Goal: Task Accomplishment & Management: Use online tool/utility

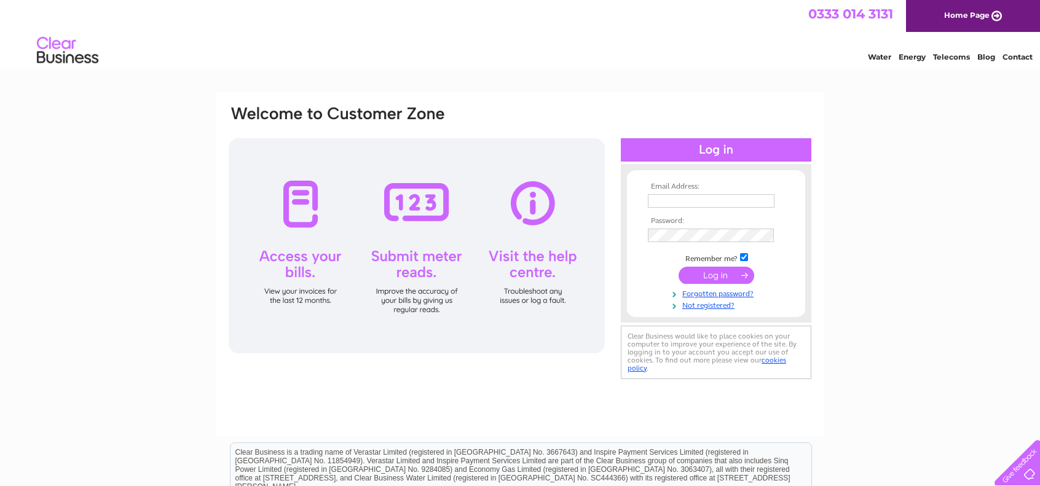
type input "sean@jameslawchemicals.com"
click at [710, 276] on input "submit" at bounding box center [716, 275] width 76 height 17
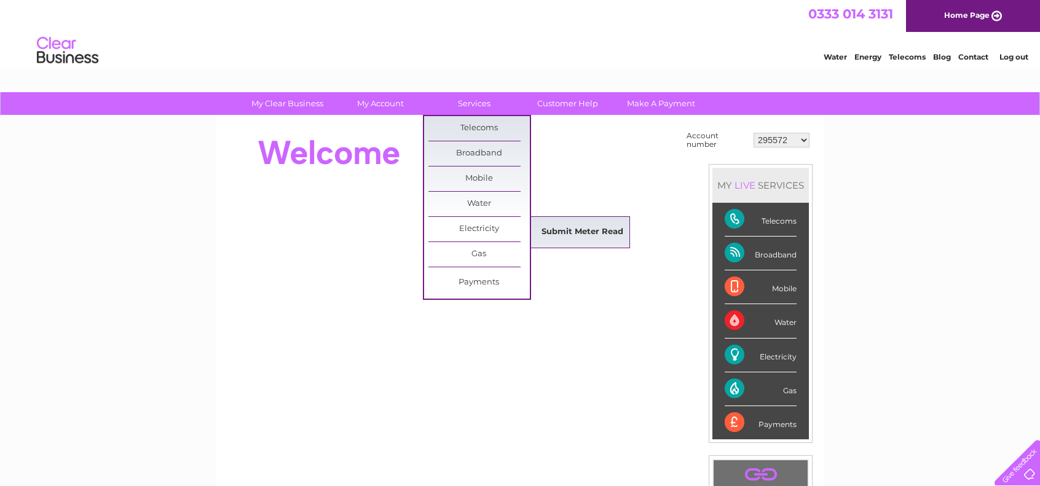
click at [600, 229] on link "Submit Meter Read" at bounding box center [581, 232] width 101 height 25
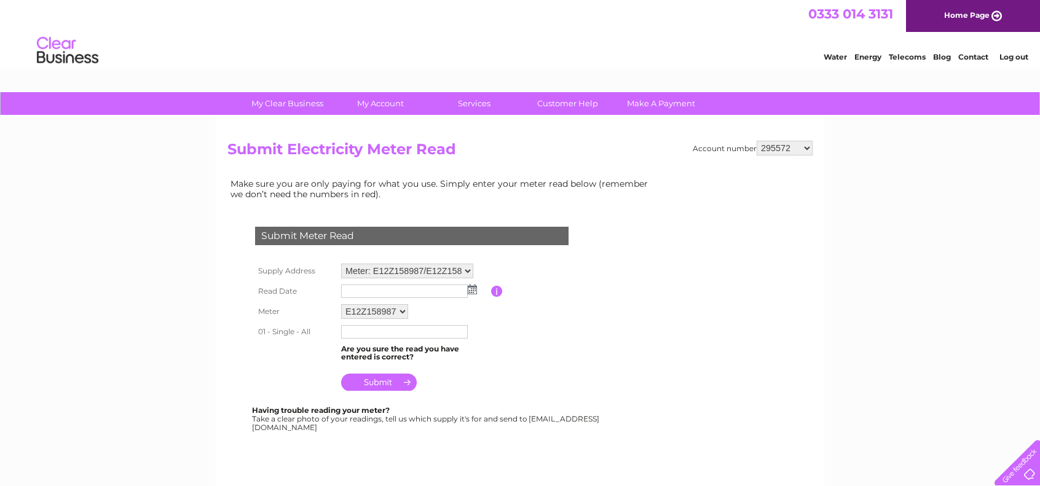
click at [472, 292] on img at bounding box center [472, 289] width 9 height 10
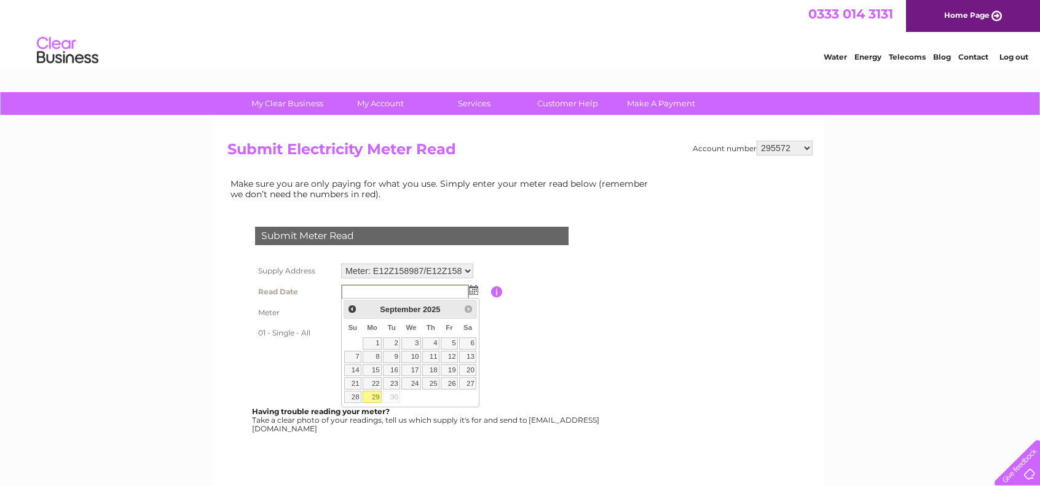
click at [372, 397] on link "29" at bounding box center [372, 397] width 19 height 12
type input "2025/09/29"
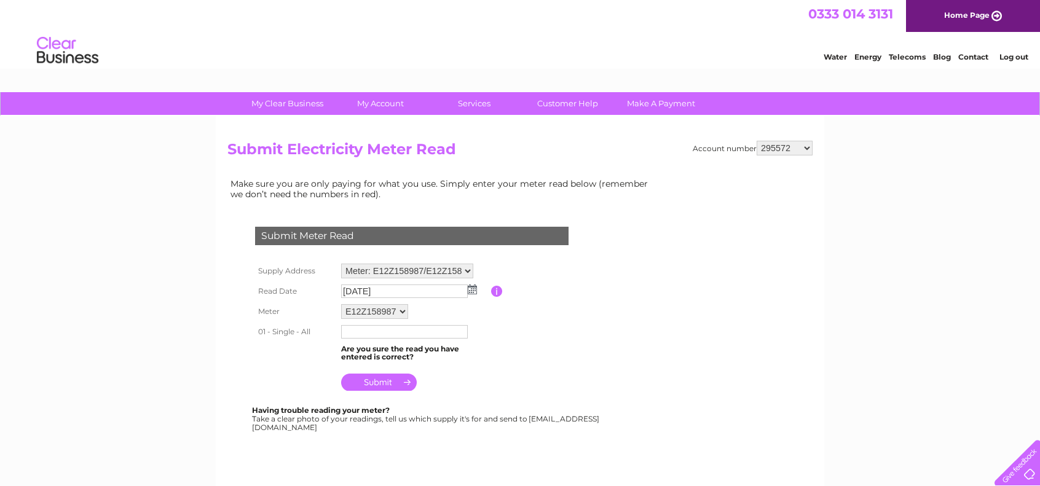
click at [405, 334] on input "text" at bounding box center [404, 332] width 127 height 14
type input "043409"
click at [488, 389] on td at bounding box center [414, 380] width 153 height 29
click at [384, 382] on input "submit" at bounding box center [379, 382] width 76 height 17
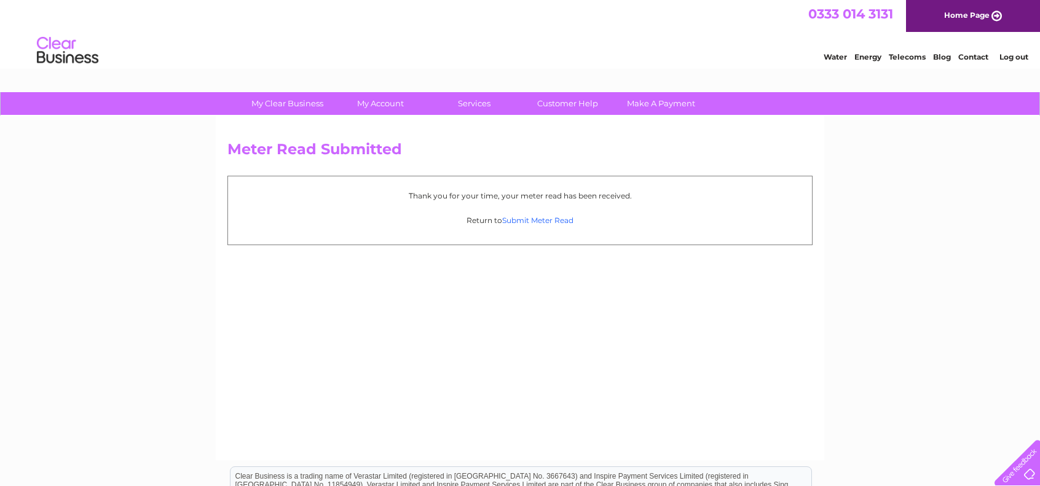
click at [543, 221] on link "Submit Meter Read" at bounding box center [537, 220] width 71 height 9
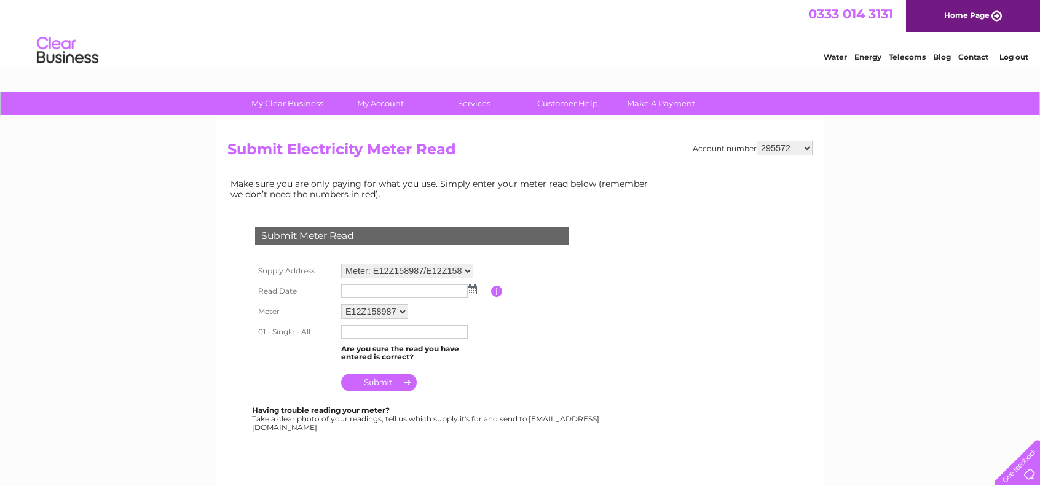
click at [398, 310] on select "E12Z158987 E12Z158990 E12Z158995" at bounding box center [374, 311] width 67 height 15
select select "176701"
click at [341, 304] on select "E12Z158987 E12Z158990 E12Z158995" at bounding box center [375, 312] width 68 height 16
click at [471, 288] on img at bounding box center [472, 289] width 9 height 10
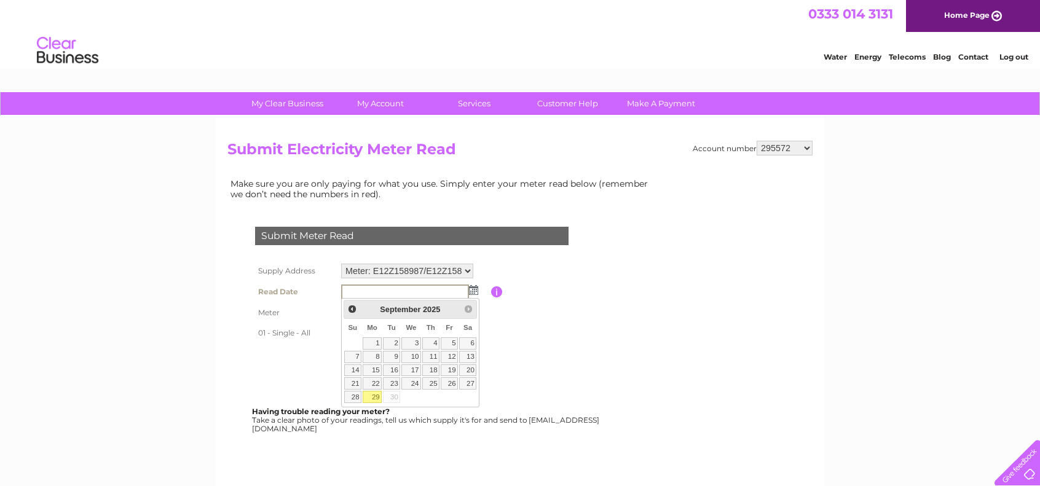
click at [373, 393] on link "29" at bounding box center [372, 397] width 19 height 12
type input "2025/09/29"
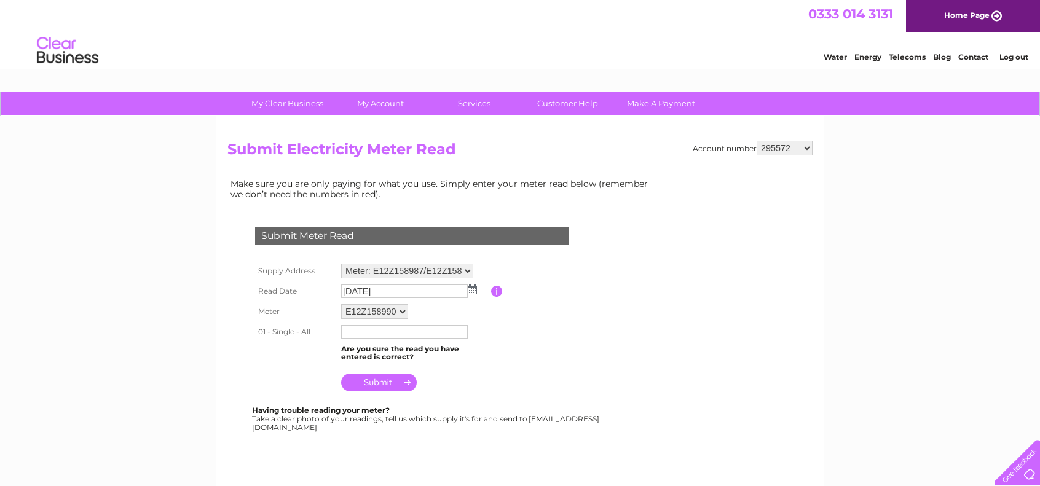
click at [482, 337] on td at bounding box center [414, 332] width 153 height 20
click at [399, 332] on input "text" at bounding box center [404, 332] width 127 height 14
type input "002854"
click at [509, 355] on table "Supply Address Meter: E12Z158987/E12Z15899... - Crossley Street Works, Crossley…" at bounding box center [426, 328] width 349 height 135
click at [383, 382] on input "submit" at bounding box center [379, 382] width 76 height 17
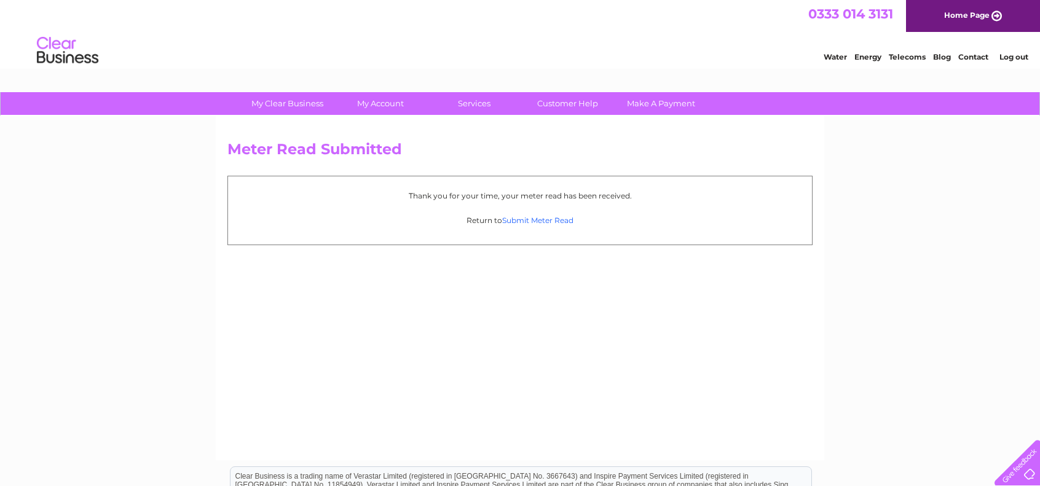
click at [535, 222] on link "Submit Meter Read" at bounding box center [537, 220] width 71 height 9
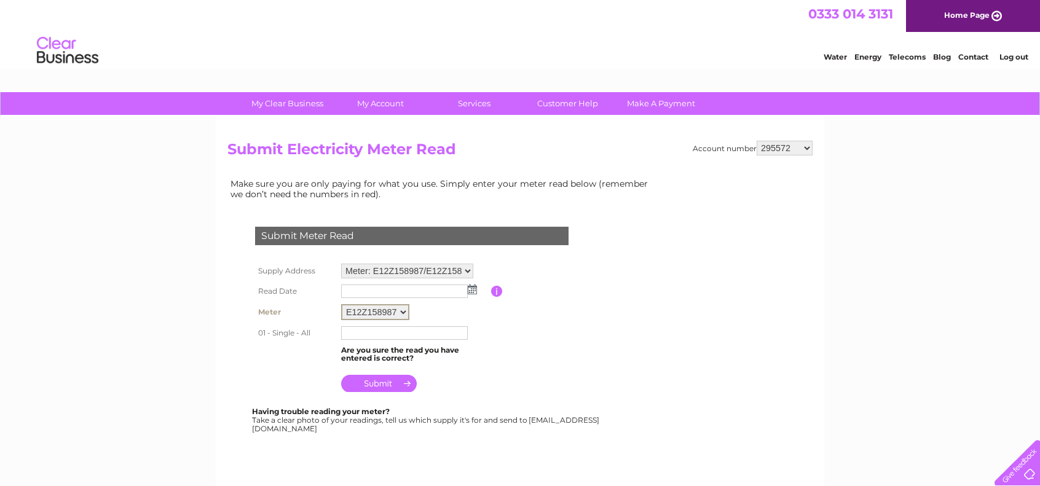
click at [401, 311] on select "E12Z158987 E12Z158990 E12Z158995" at bounding box center [375, 312] width 68 height 16
select select "176702"
click at [341, 304] on select "E12Z158987 E12Z158990 E12Z158995" at bounding box center [375, 312] width 68 height 16
click at [476, 319] on td "E12Z158987 E12Z158990 E12Z158995" at bounding box center [414, 311] width 153 height 21
click at [473, 291] on img at bounding box center [472, 289] width 9 height 10
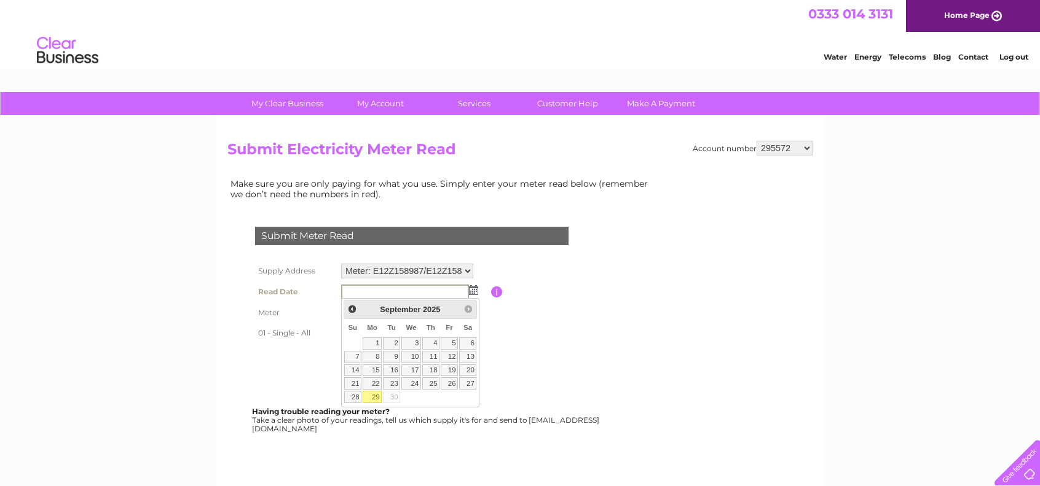
click at [376, 393] on link "29" at bounding box center [372, 397] width 19 height 12
type input "2025/09/29"
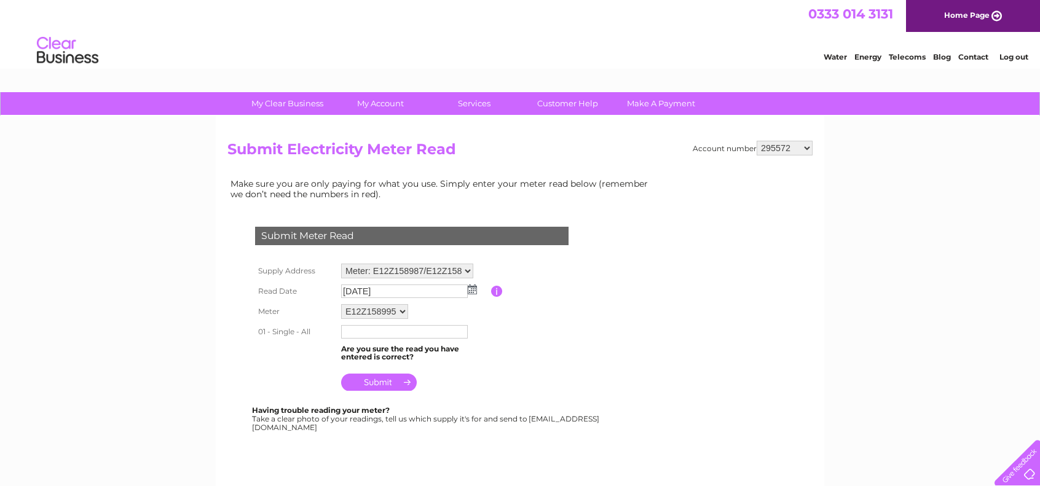
click at [499, 331] on table "Supply Address Meter: E12Z158987/E12Z15899... - Crossley Street Works, Crossley…" at bounding box center [426, 328] width 349 height 134
click at [396, 334] on input "text" at bounding box center [404, 332] width 127 height 14
type input "032872"
click at [519, 350] on table "Supply Address Meter: E12Z158987/E12Z15899... - Crossley Street Works, Crossley…" at bounding box center [426, 328] width 349 height 134
click at [394, 378] on input "submit" at bounding box center [379, 382] width 76 height 17
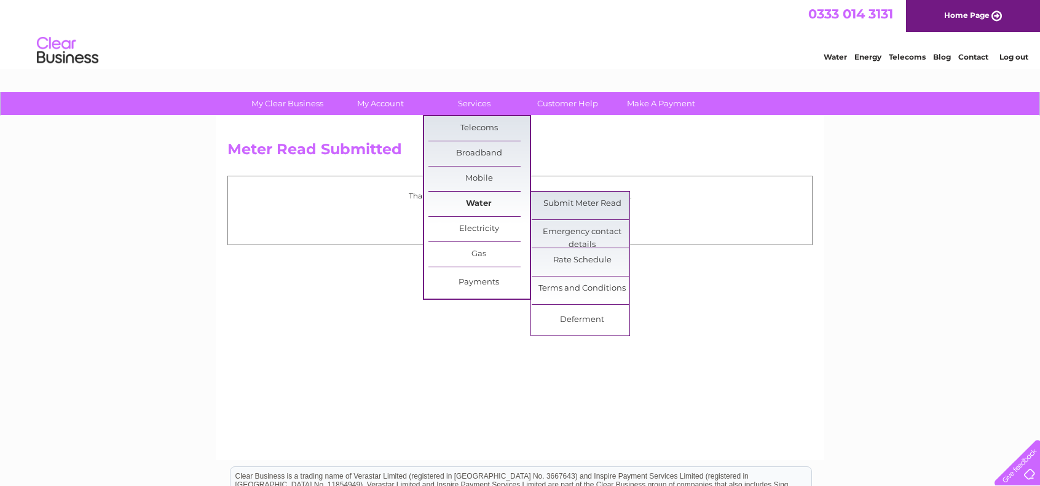
click at [499, 207] on link "Water" at bounding box center [478, 204] width 101 height 25
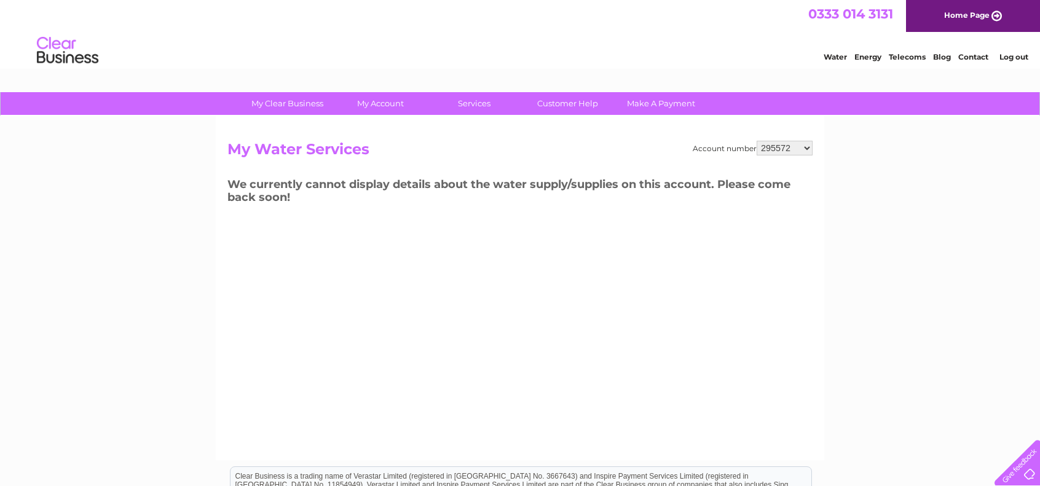
click at [807, 146] on select "295572 30265188" at bounding box center [784, 148] width 56 height 15
select select "30265188"
click at [757, 141] on select "295572 30265188" at bounding box center [784, 148] width 56 height 15
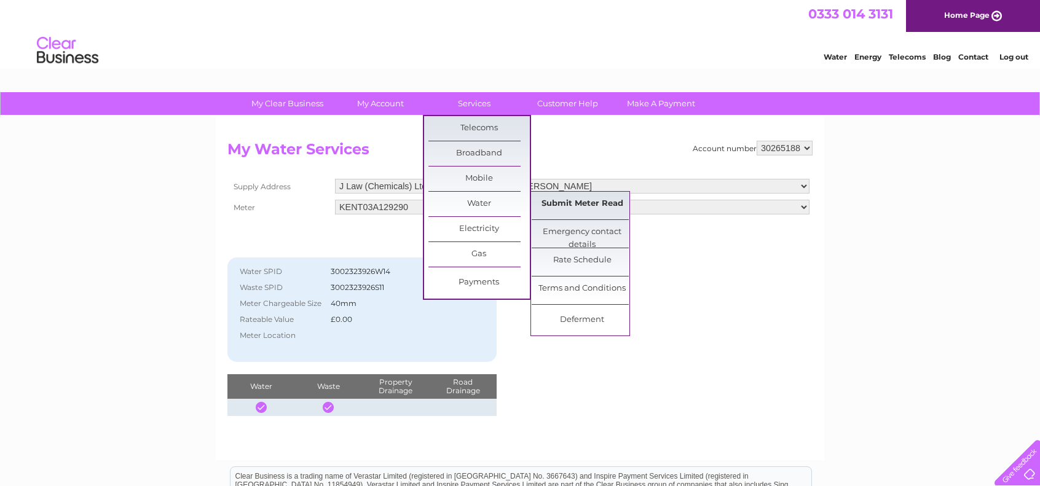
click at [562, 205] on link "Submit Meter Read" at bounding box center [581, 204] width 101 height 25
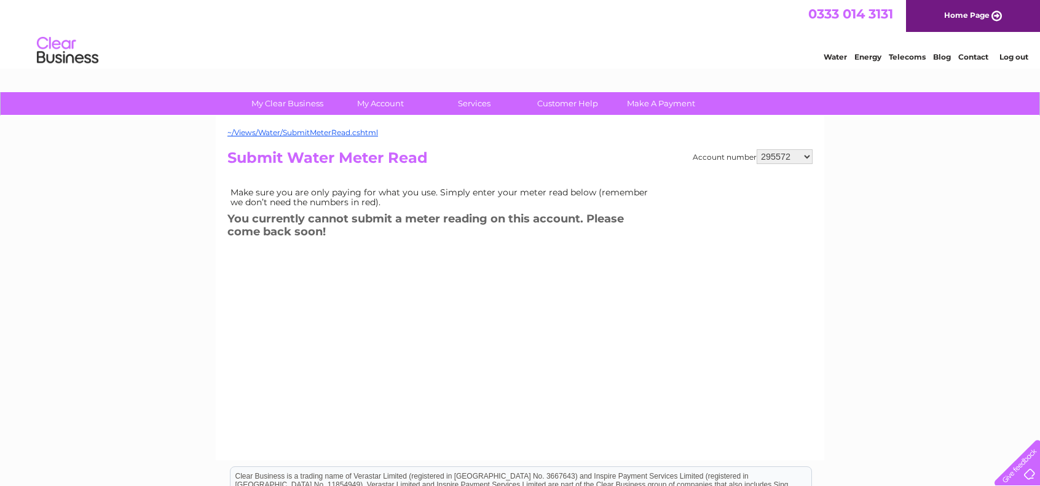
click at [806, 155] on select "295572 30265188" at bounding box center [784, 156] width 56 height 15
select select "30265188"
click at [757, 149] on select "295572 30265188" at bounding box center [784, 156] width 56 height 15
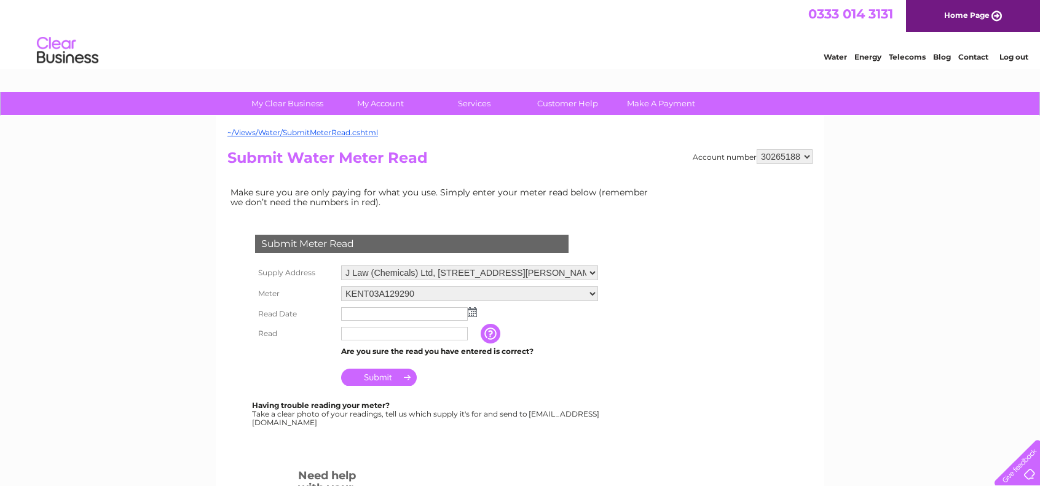
click at [474, 310] on img at bounding box center [472, 312] width 9 height 10
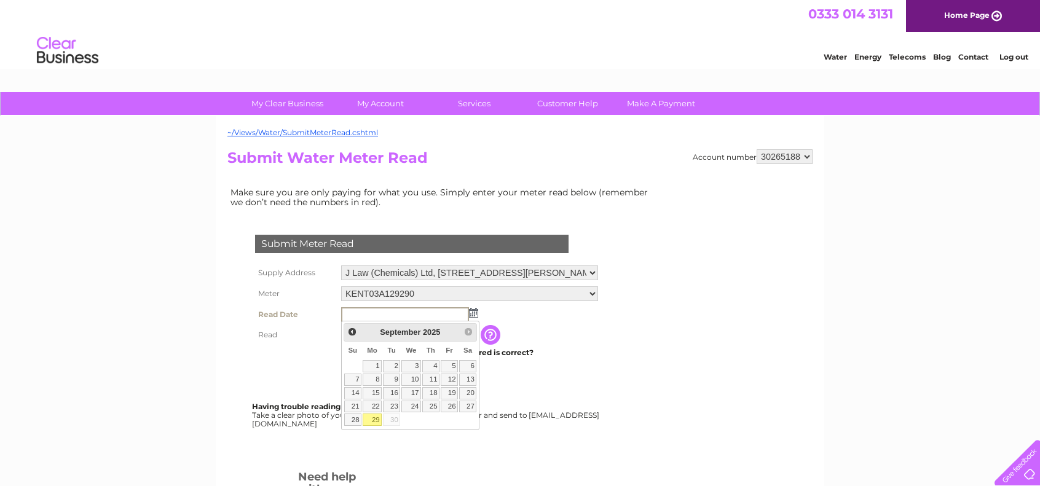
click at [377, 415] on link "29" at bounding box center [372, 420] width 19 height 12
type input "2025/09/29"
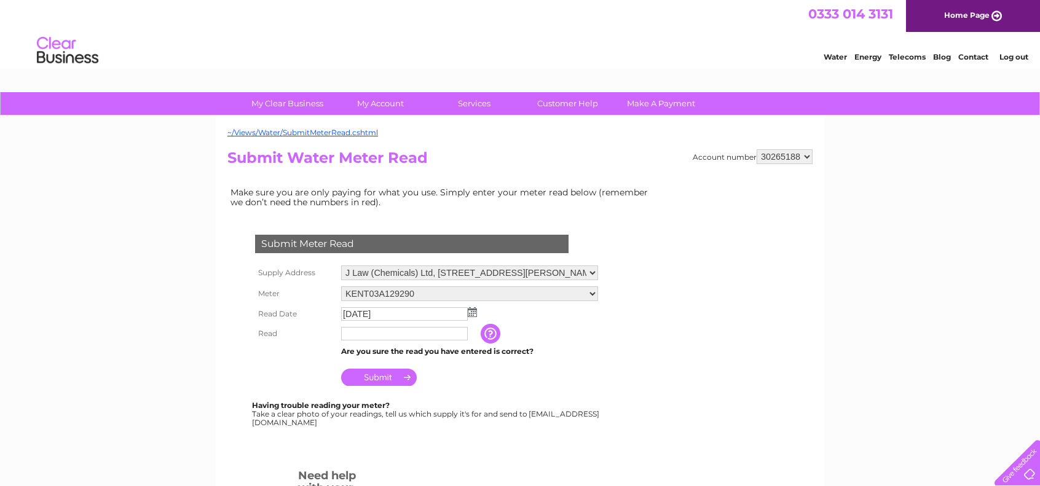
click at [382, 339] on input "text" at bounding box center [404, 334] width 127 height 14
type input "38024"
click at [549, 328] on td "The reading you have just taken from your water meter. Our records indicate you…" at bounding box center [552, 334] width 98 height 20
click at [382, 376] on input "Submit" at bounding box center [379, 377] width 76 height 17
